Goal: Check status: Check status

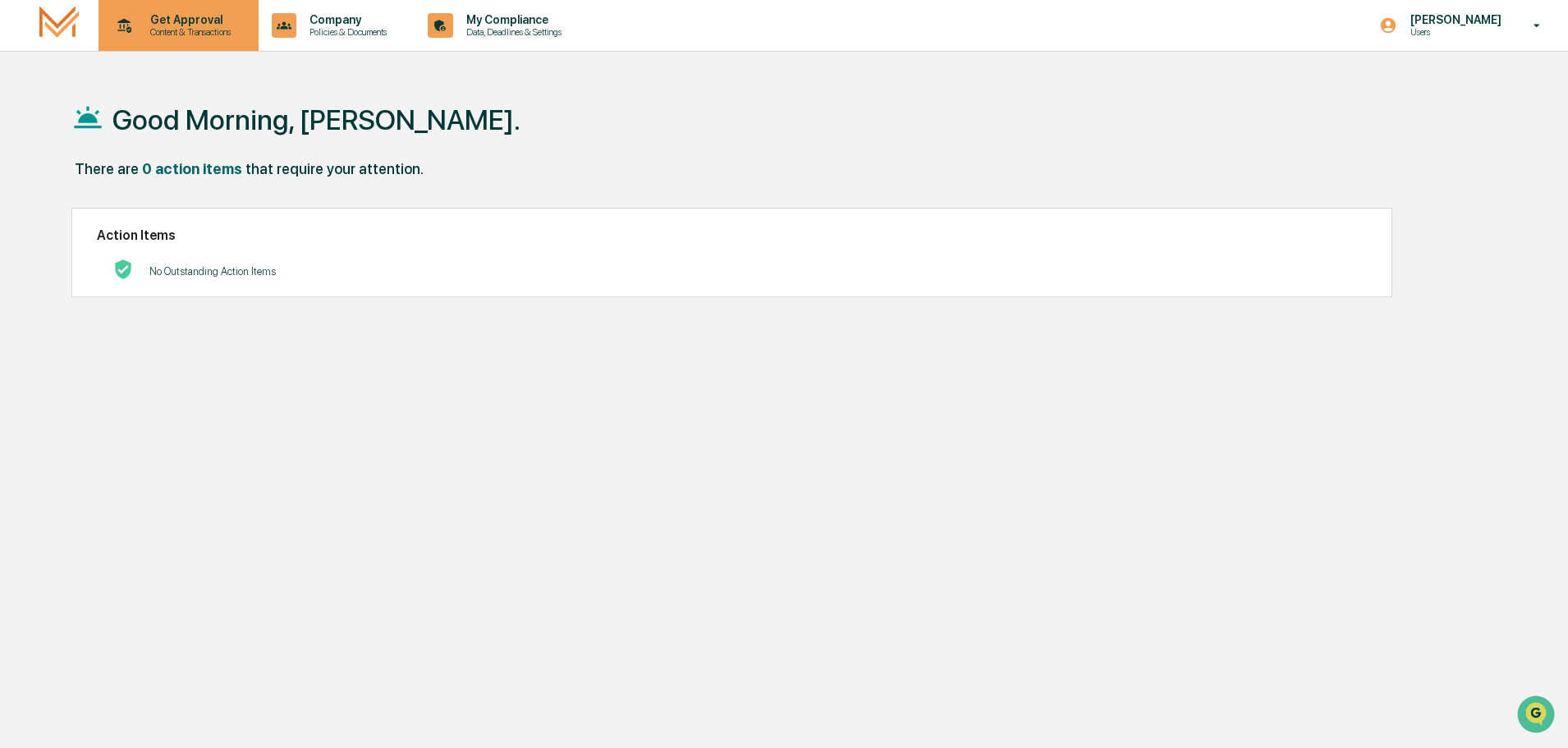
click at [133, 26] on icon at bounding box center [124, 26] width 25 height 25
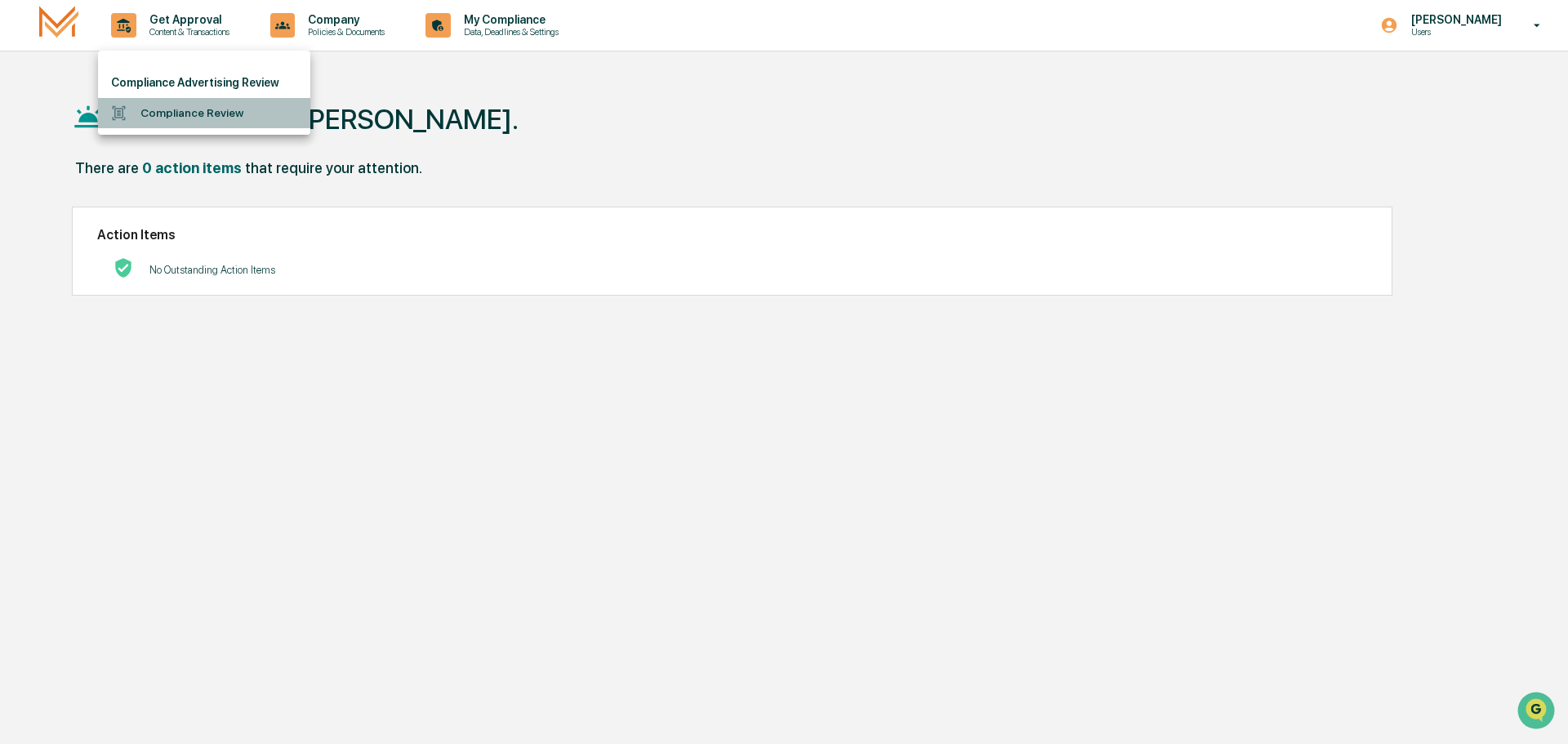
click at [213, 107] on li "Compliance Review" at bounding box center [204, 113] width 213 height 30
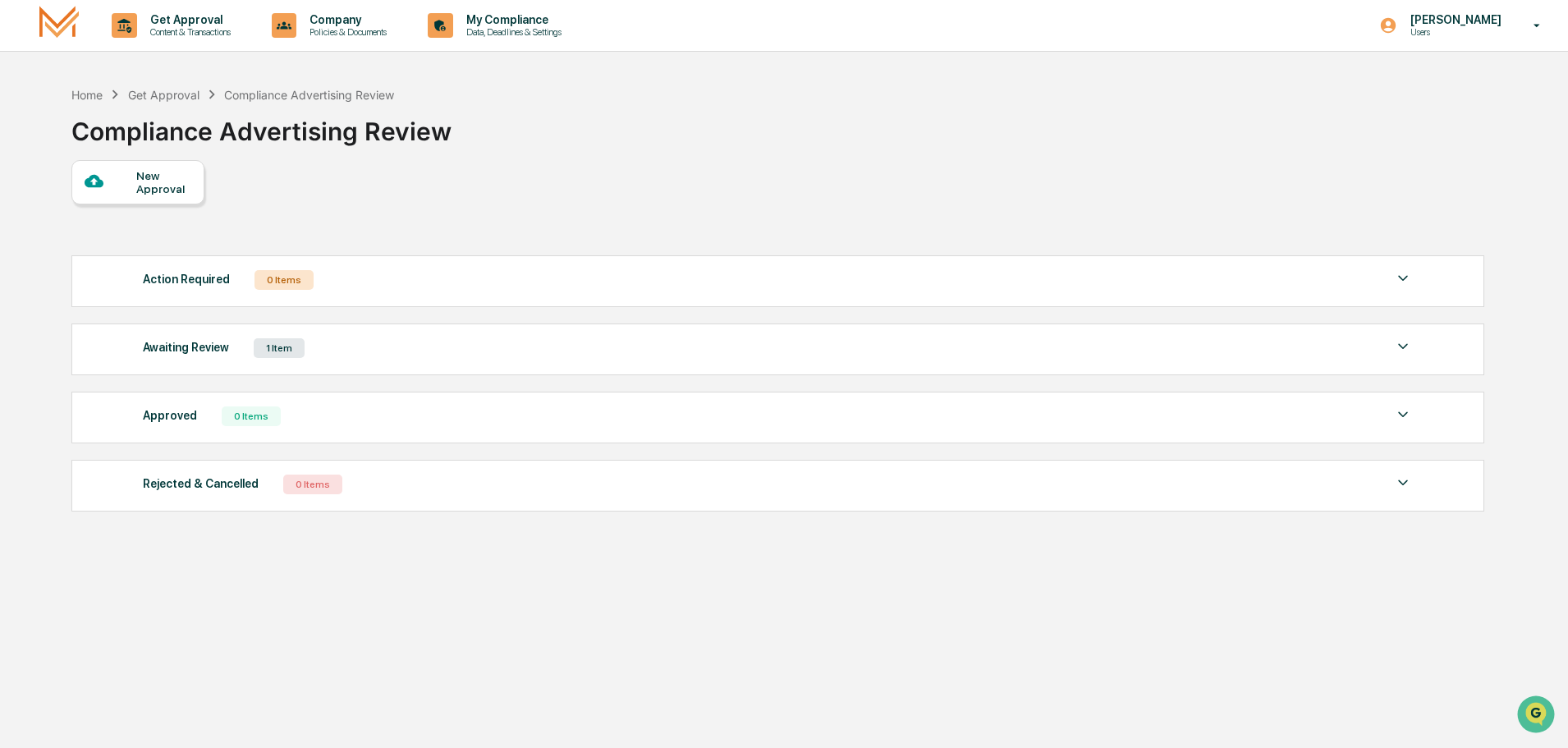
click at [1401, 345] on img at bounding box center [1403, 346] width 19 height 19
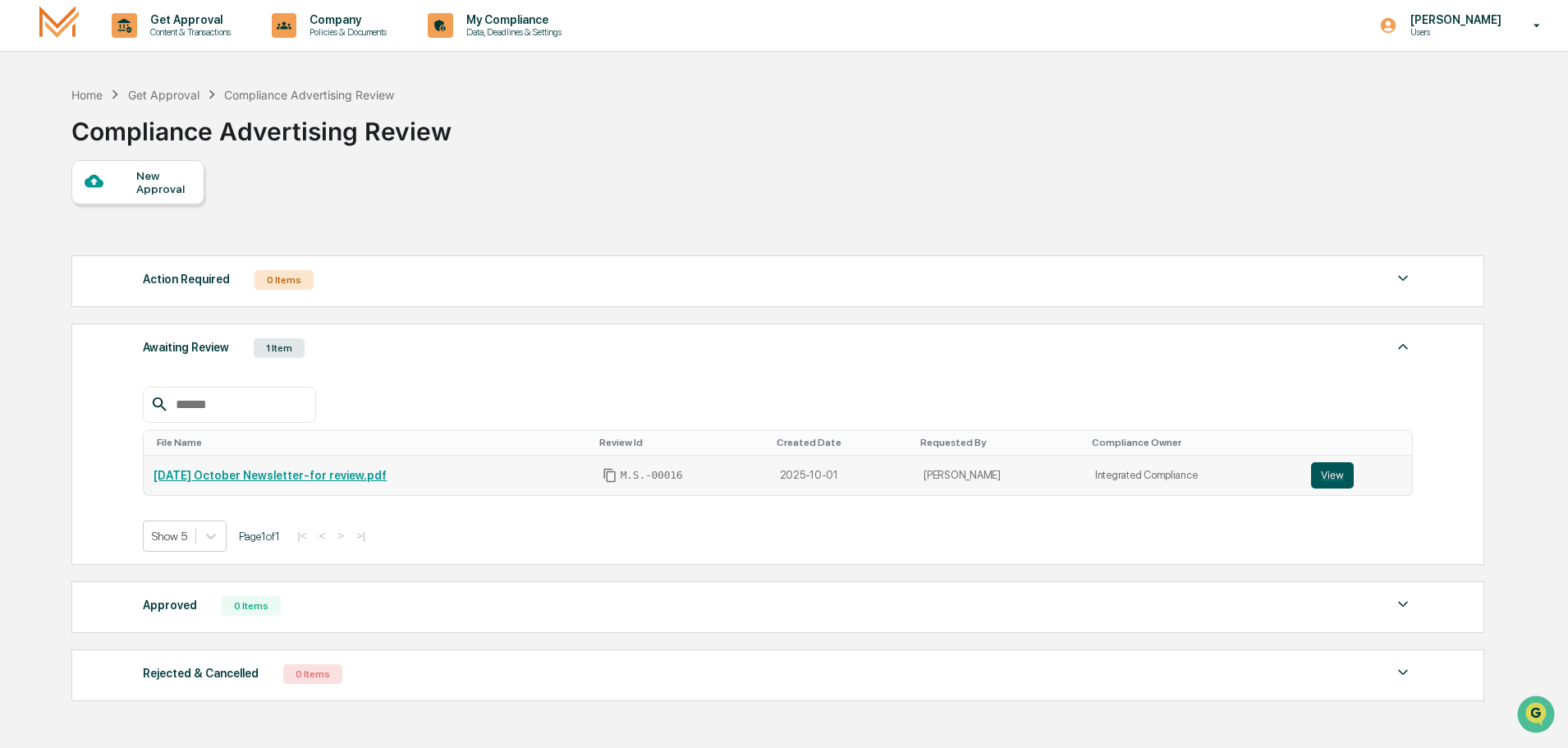
click at [1330, 469] on button "View" at bounding box center [1332, 475] width 43 height 26
